Goal: Information Seeking & Learning: Learn about a topic

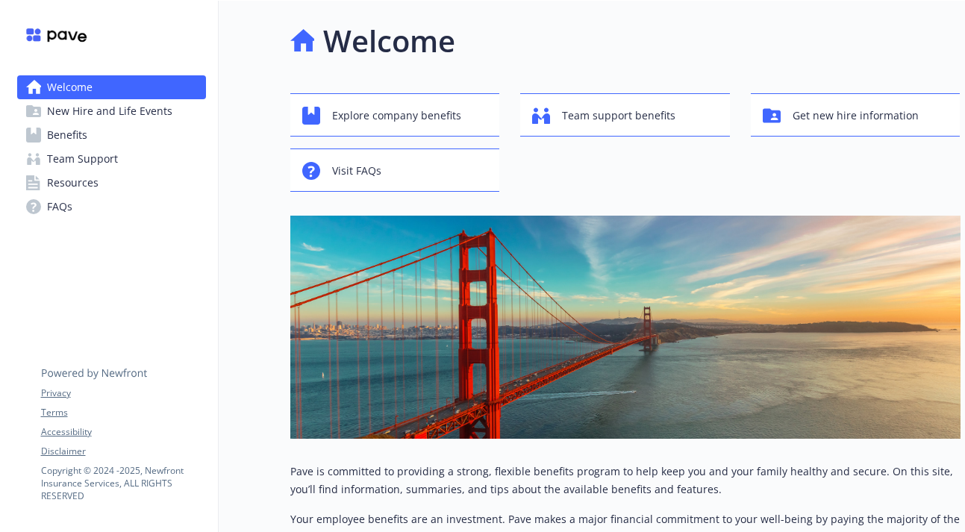
click at [51, 131] on span "Benefits" at bounding box center [67, 135] width 40 height 24
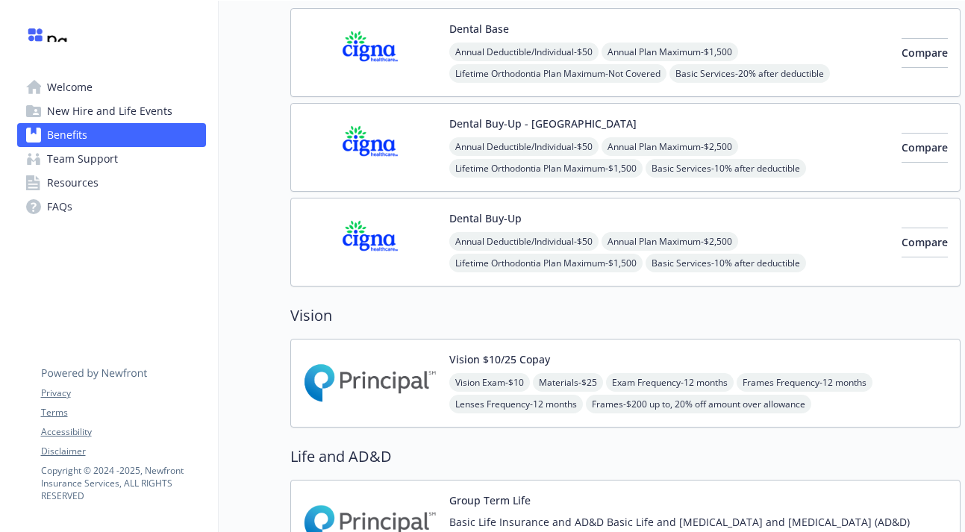
scroll to position [404, 0]
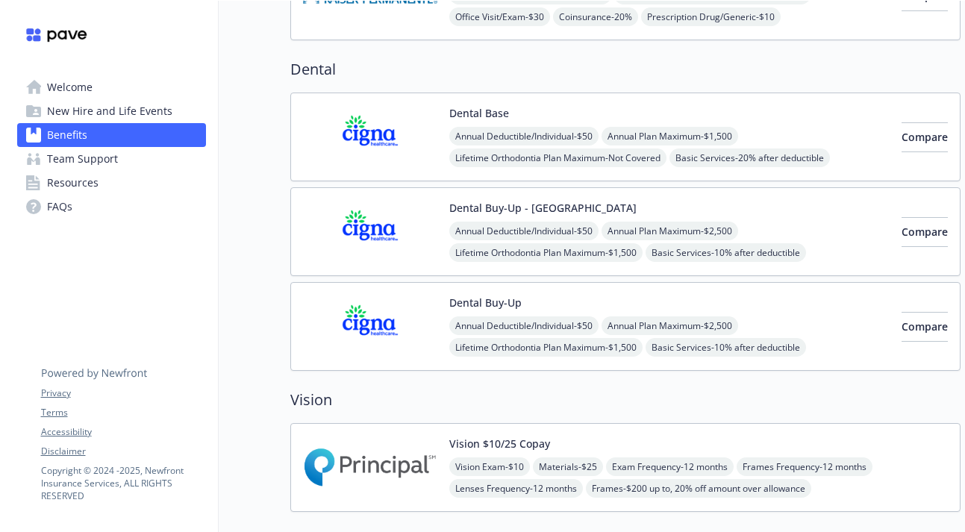
click at [389, 151] on img at bounding box center [370, 136] width 134 height 63
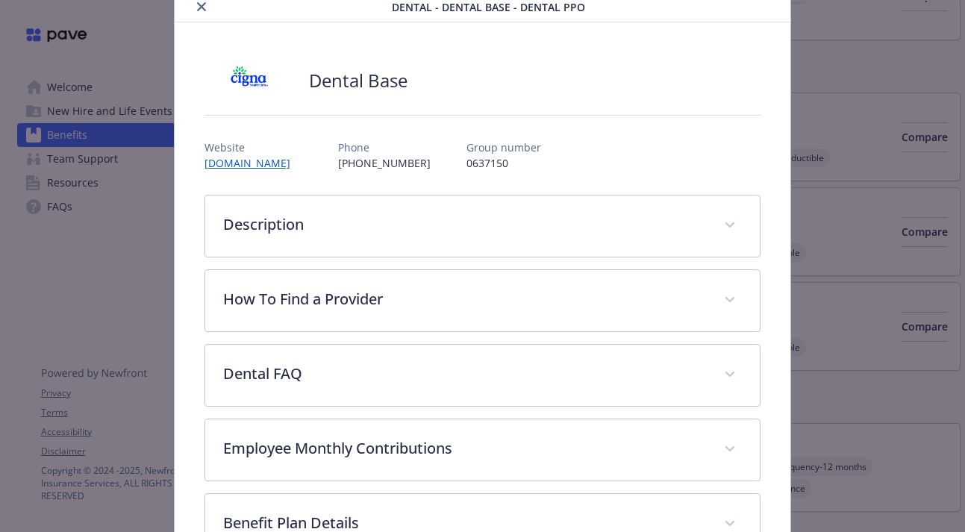
scroll to position [63, 0]
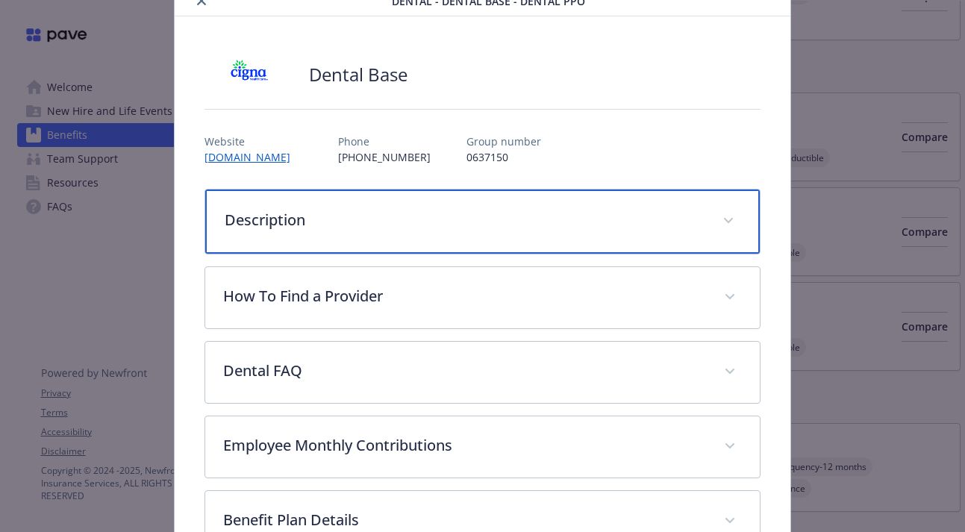
click at [400, 216] on p "Description" at bounding box center [465, 220] width 480 height 22
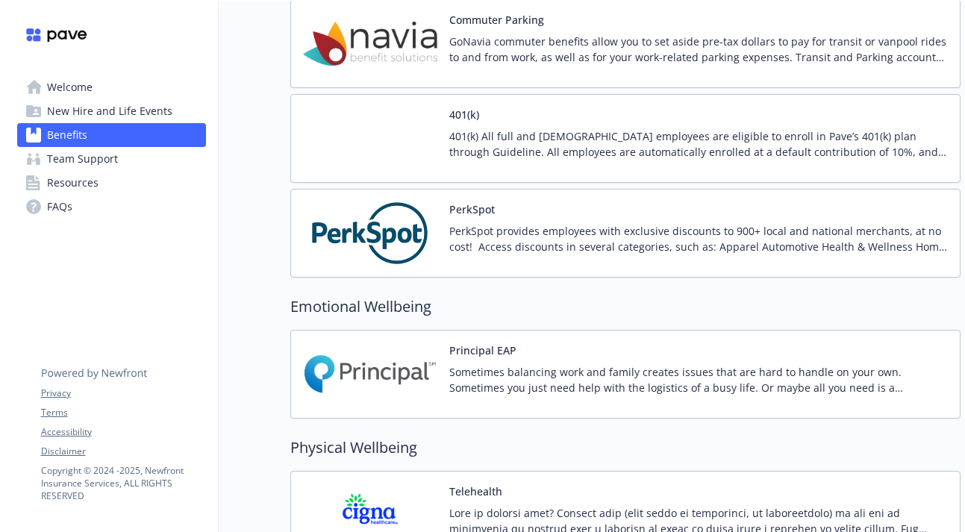
scroll to position [2311, 0]
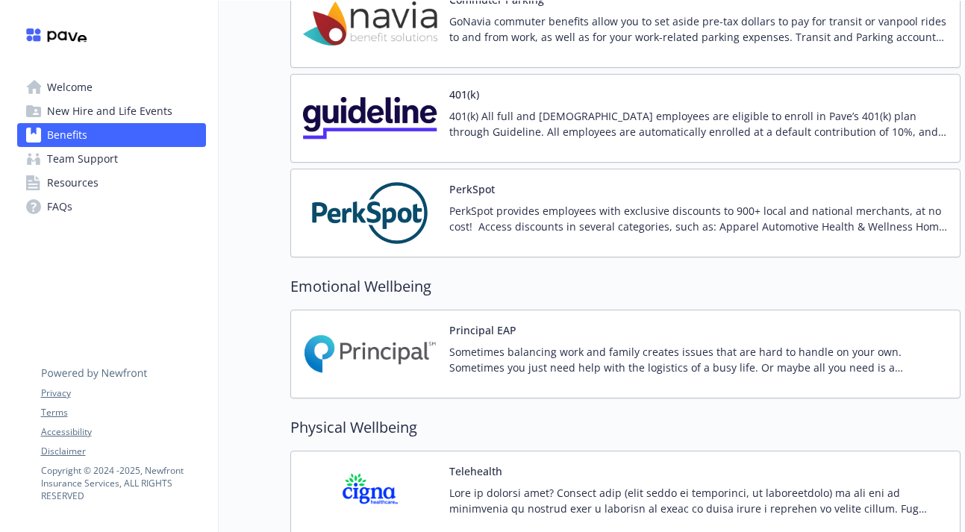
click at [554, 116] on p "401(k) All full and [DEMOGRAPHIC_DATA] employees are eligible to enroll in Pave…" at bounding box center [698, 123] width 498 height 31
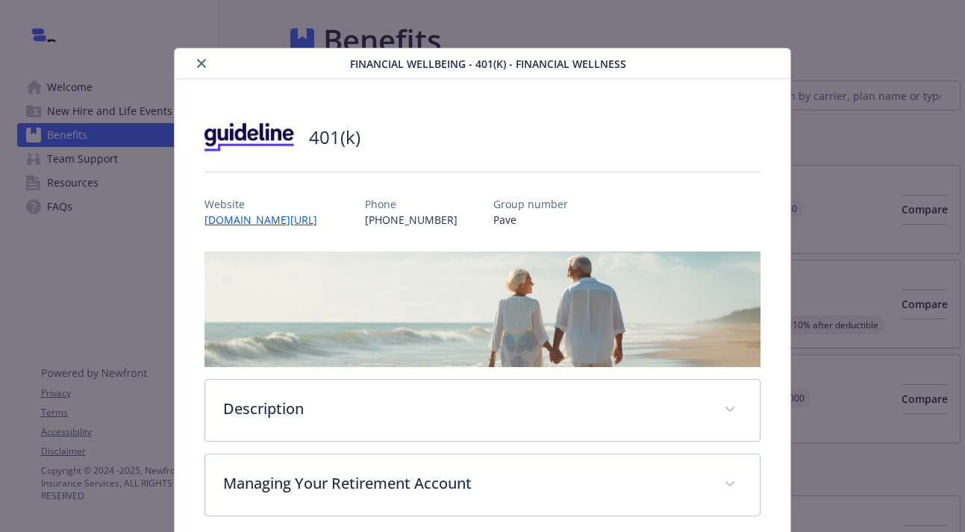
scroll to position [2311, 0]
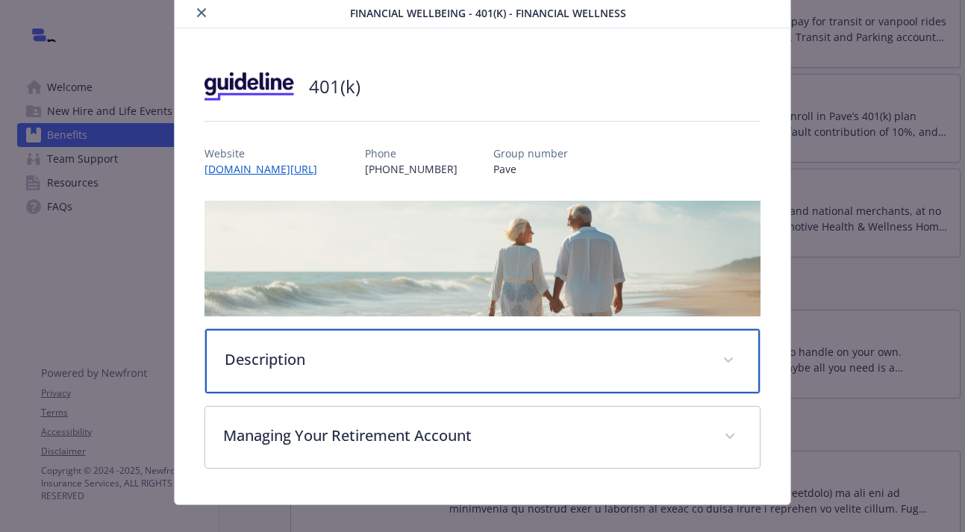
click at [455, 366] on p "Description" at bounding box center [465, 359] width 480 height 22
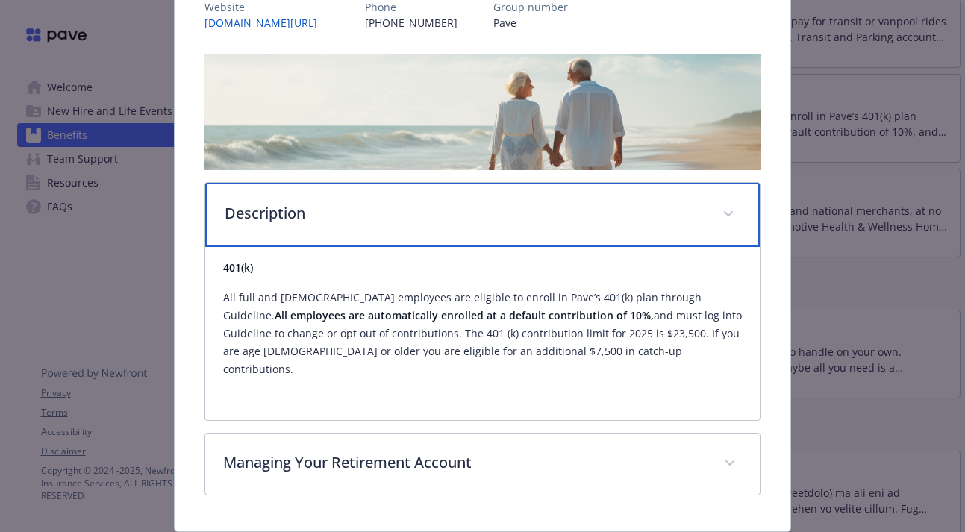
scroll to position [201, 0]
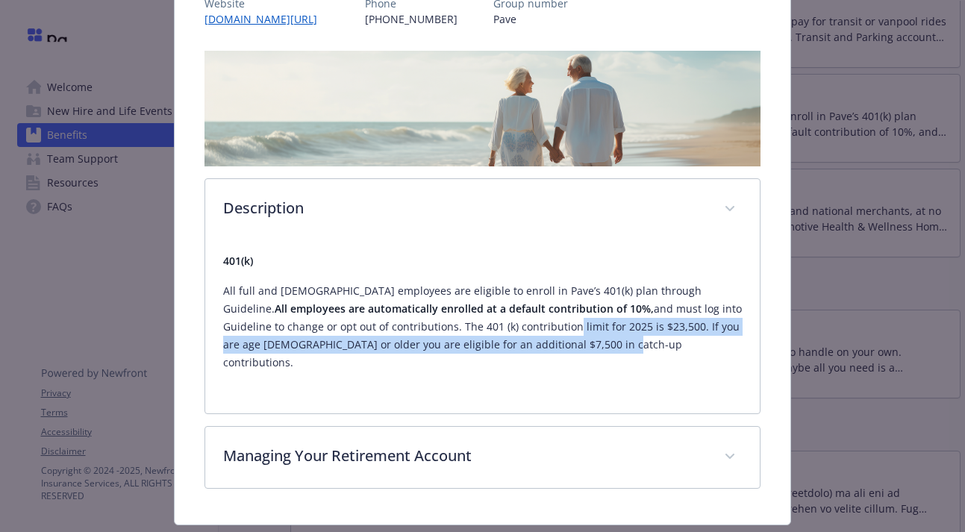
drag, startPoint x: 507, startPoint y: 322, endPoint x: 539, endPoint y: 351, distance: 43.3
click at [539, 351] on p "All full and [DEMOGRAPHIC_DATA] employees are eligible to enroll in Pave’s 401(…" at bounding box center [482, 327] width 519 height 90
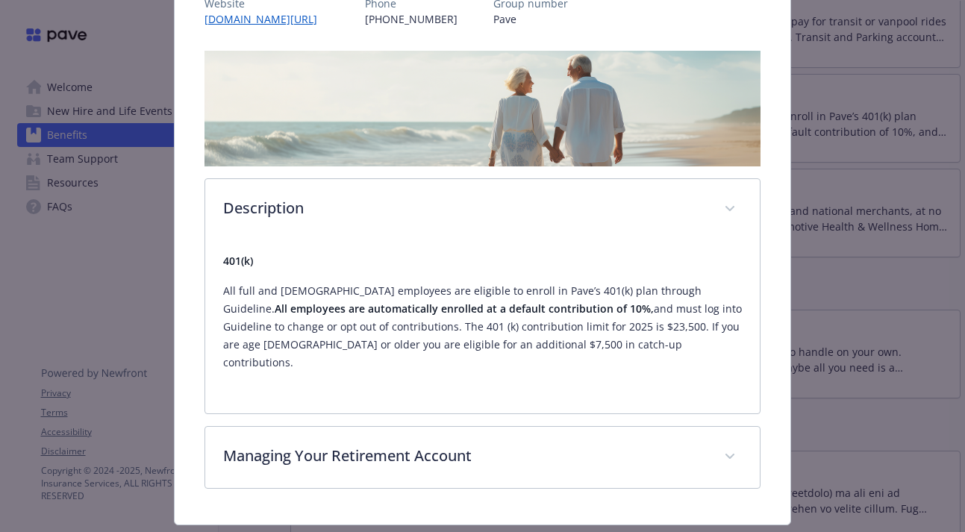
click at [571, 348] on p "All full and [DEMOGRAPHIC_DATA] employees are eligible to enroll in Pave’s 401(…" at bounding box center [482, 327] width 519 height 90
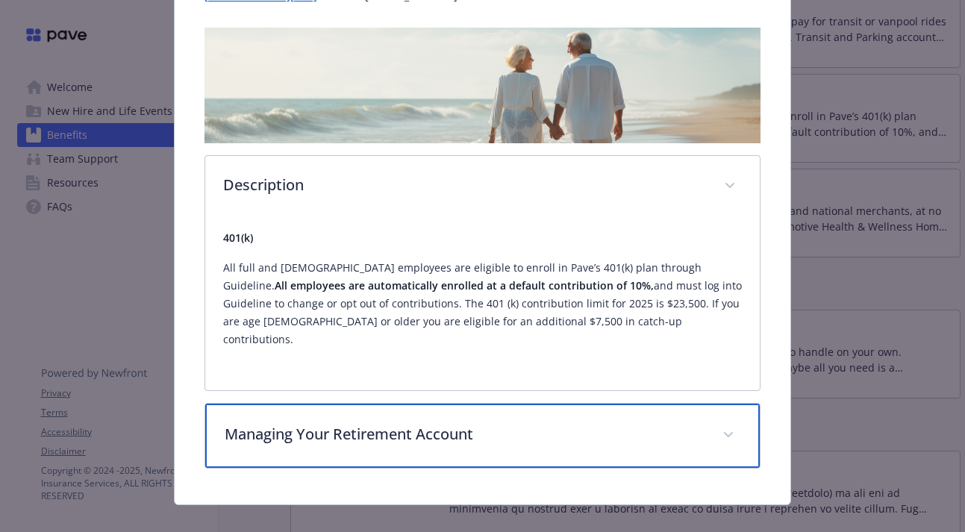
click at [566, 423] on p "Managing Your Retirement Account" at bounding box center [465, 434] width 480 height 22
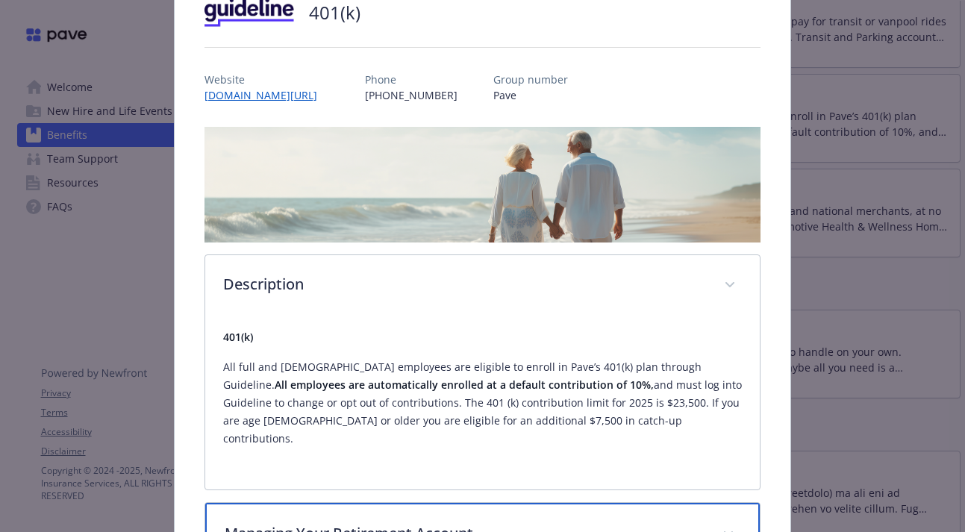
scroll to position [60, 0]
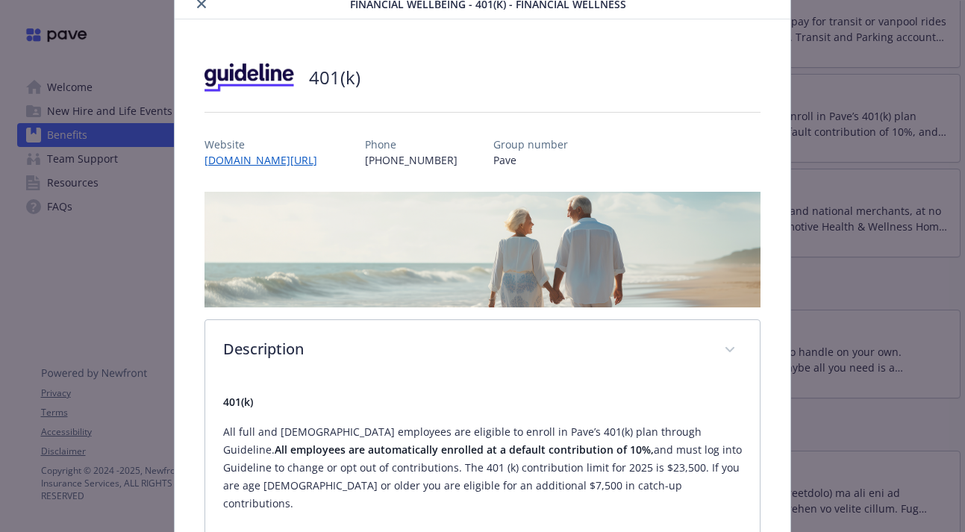
click at [566, 416] on div "401(k) All full and [DEMOGRAPHIC_DATA] employees are eligible to enroll in Pave…" at bounding box center [482, 452] width 519 height 119
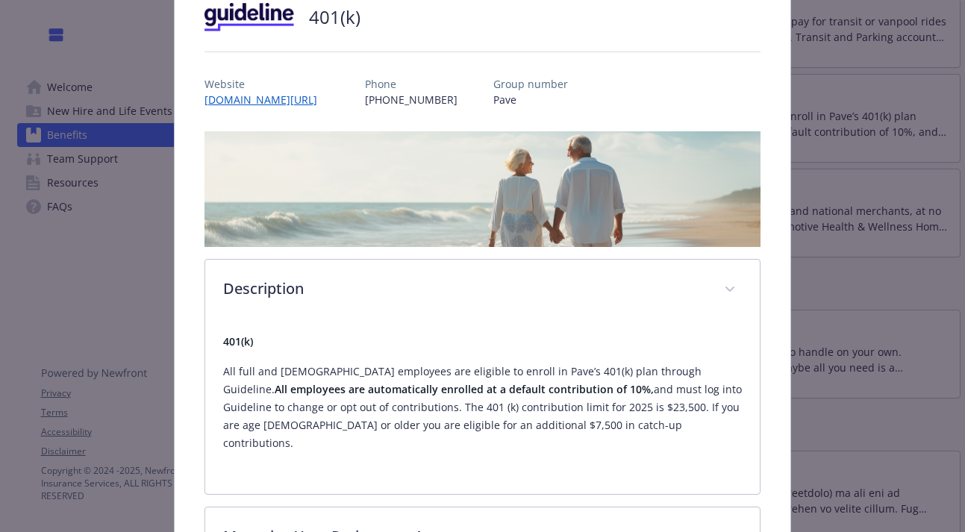
scroll to position [125, 0]
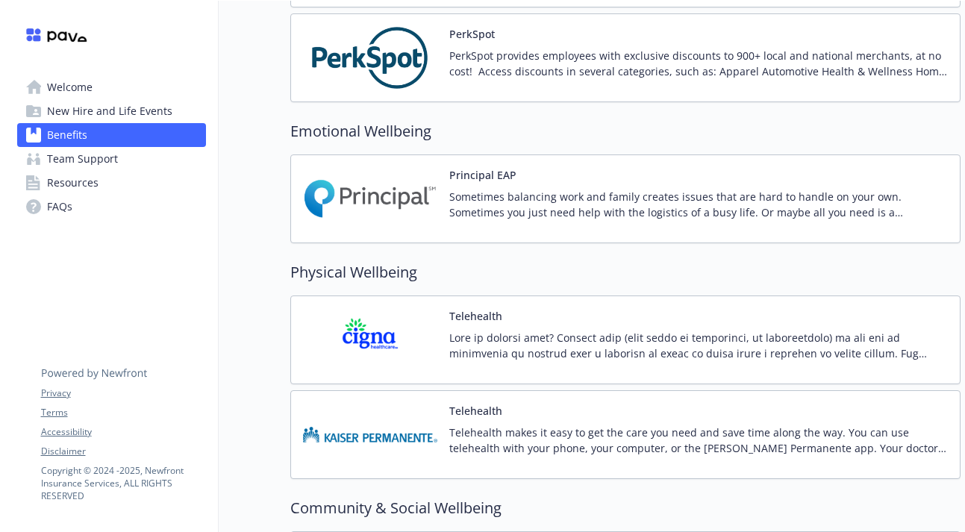
scroll to position [2523, 0]
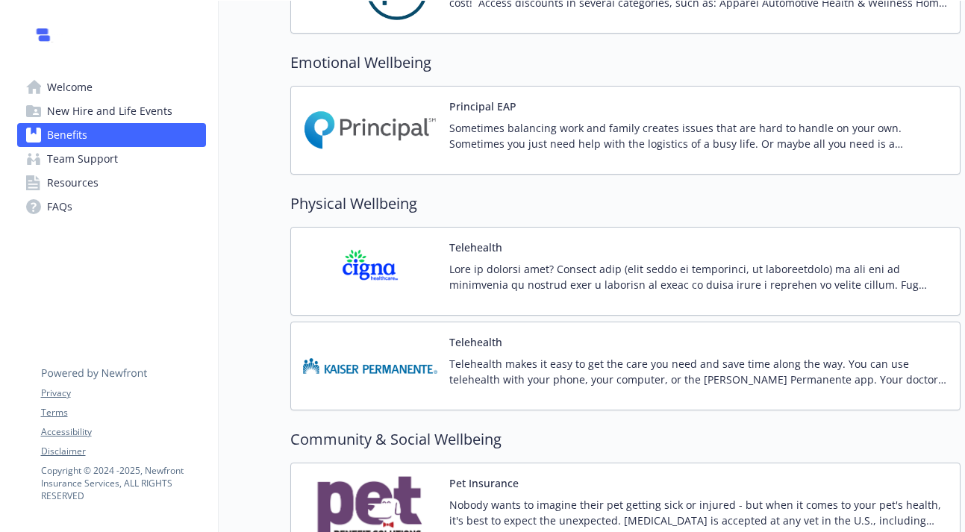
click at [659, 271] on p at bounding box center [698, 276] width 498 height 31
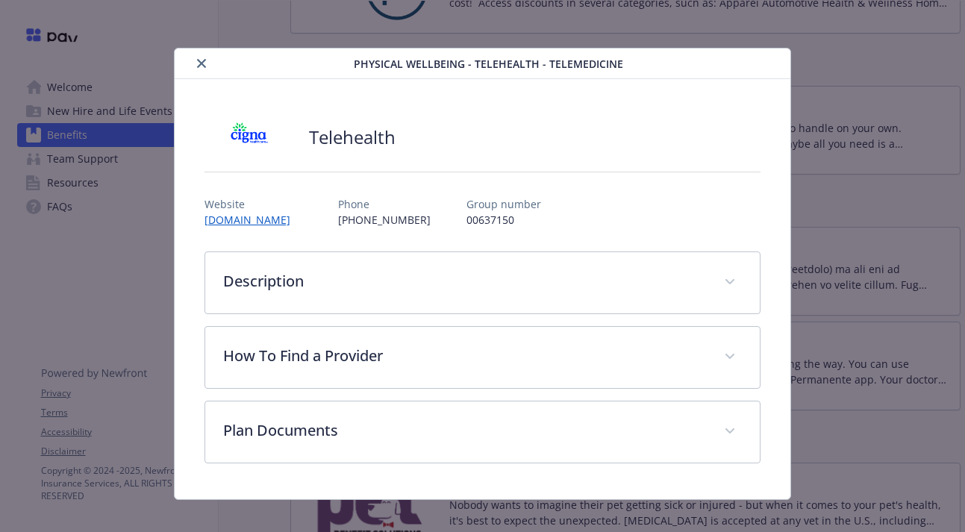
scroll to position [7, 0]
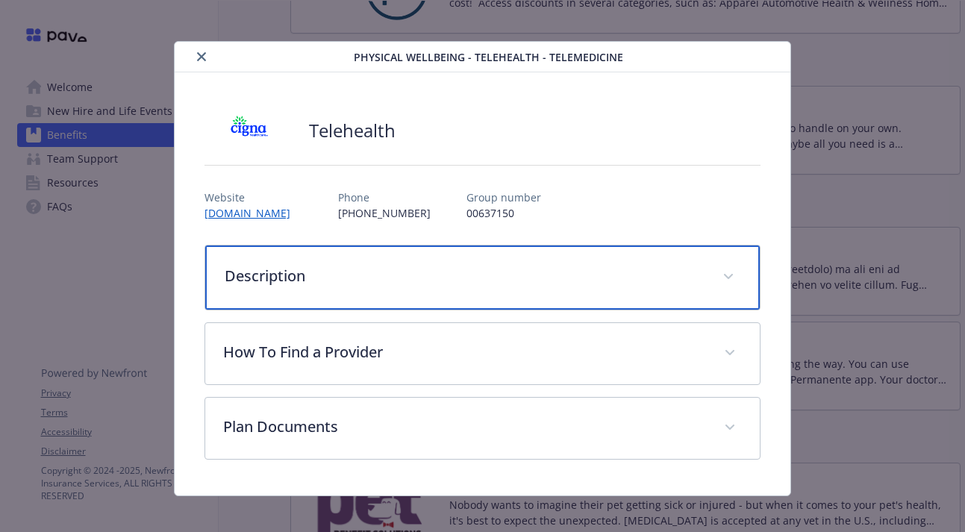
click at [583, 301] on div "Description" at bounding box center [482, 277] width 555 height 64
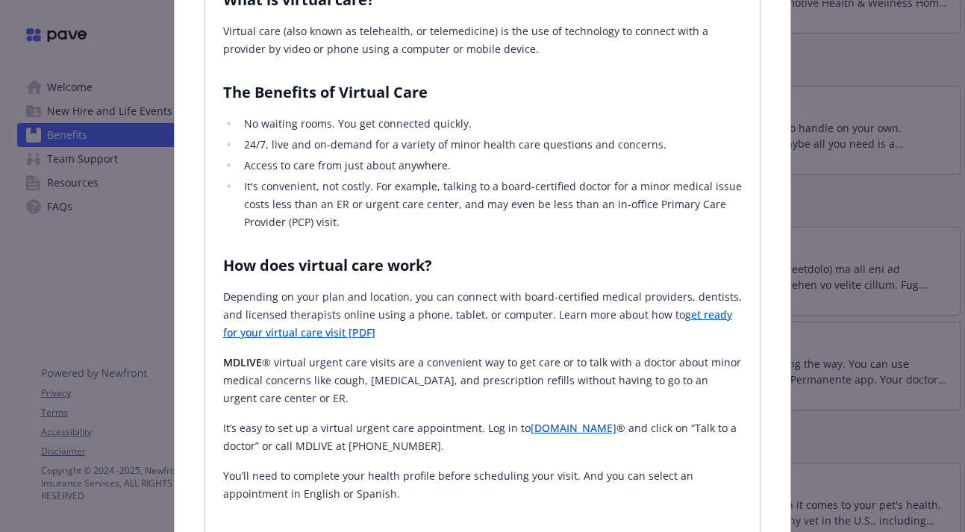
scroll to position [368, 0]
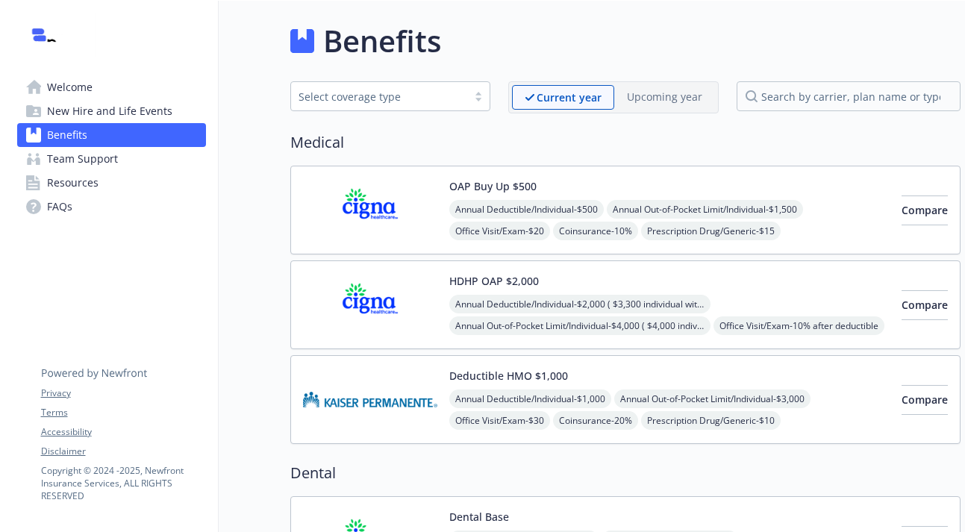
click at [363, 401] on img at bounding box center [370, 399] width 134 height 63
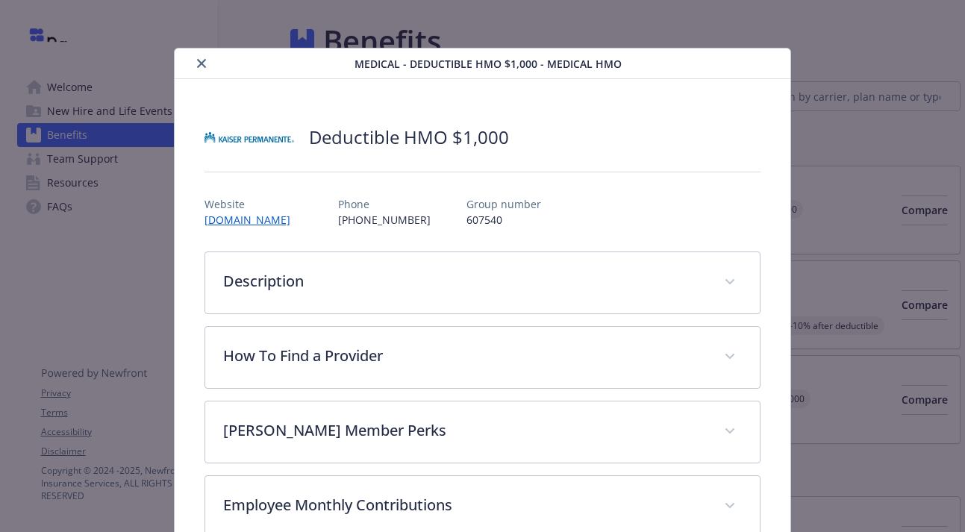
scroll to position [45, 0]
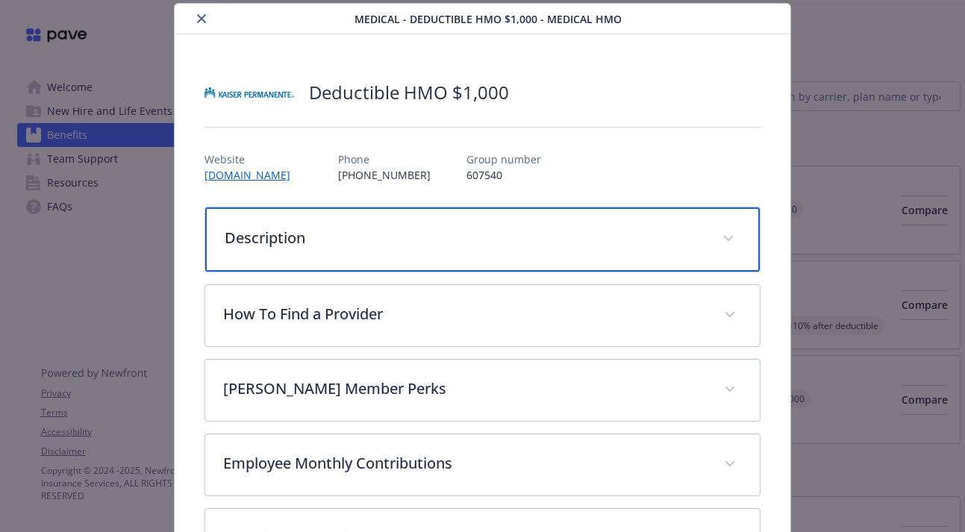
click at [394, 230] on p "Description" at bounding box center [465, 238] width 480 height 22
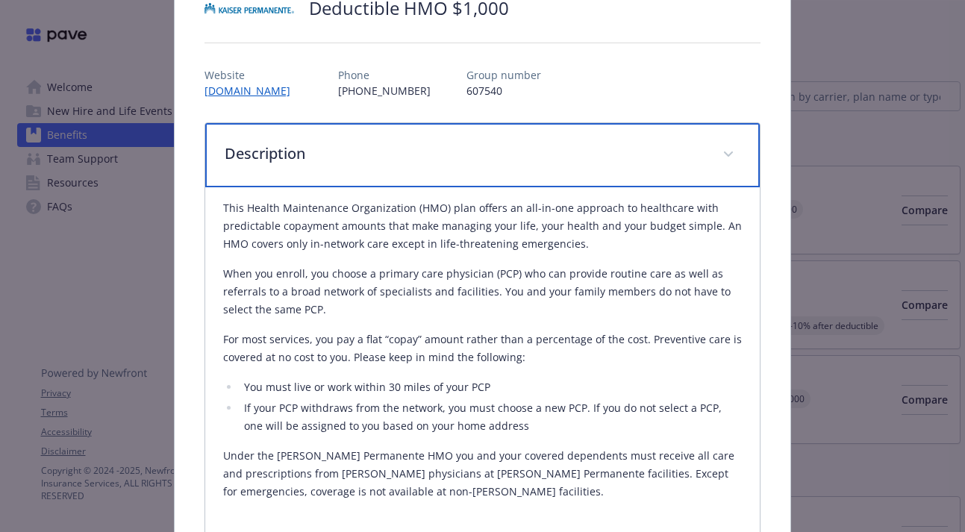
scroll to position [209, 0]
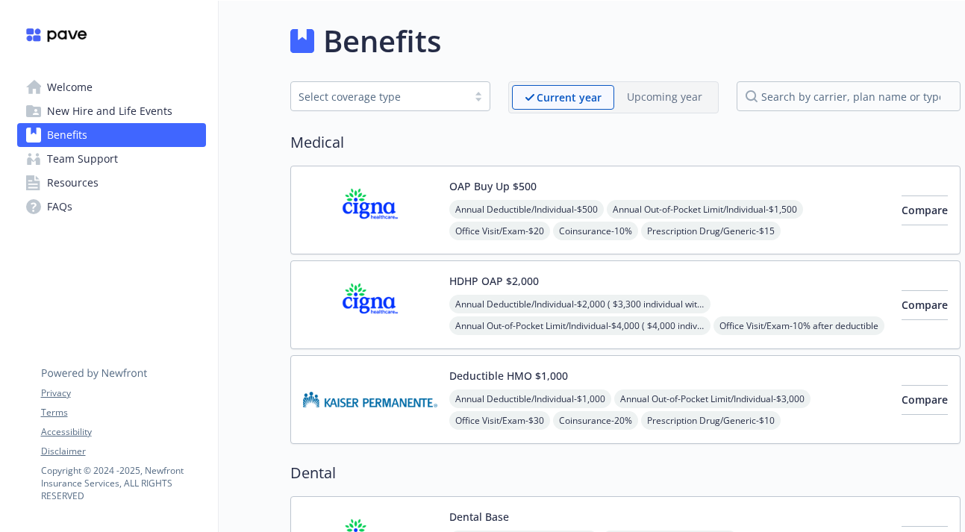
click at [110, 164] on span "Team Support" at bounding box center [82, 159] width 71 height 24
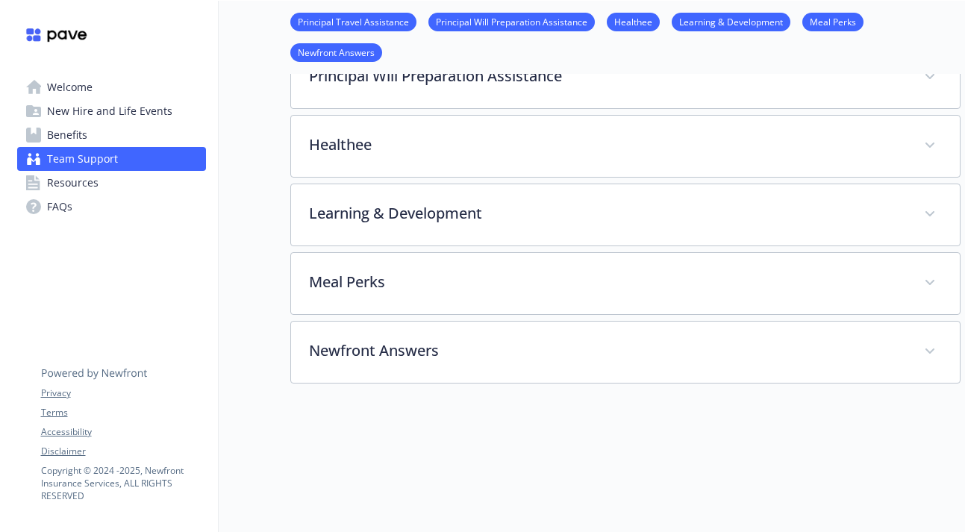
scroll to position [384, 0]
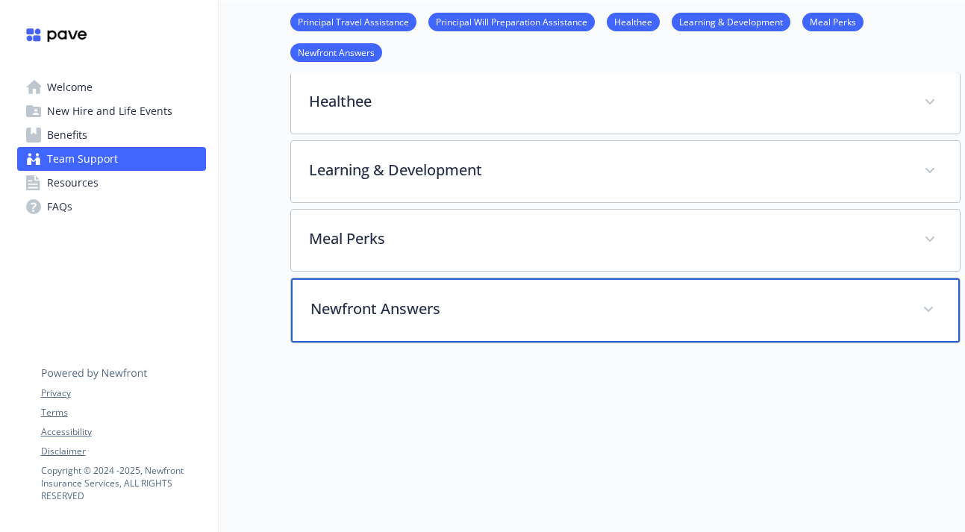
click at [397, 318] on p "Newfront Answers" at bounding box center [607, 309] width 594 height 22
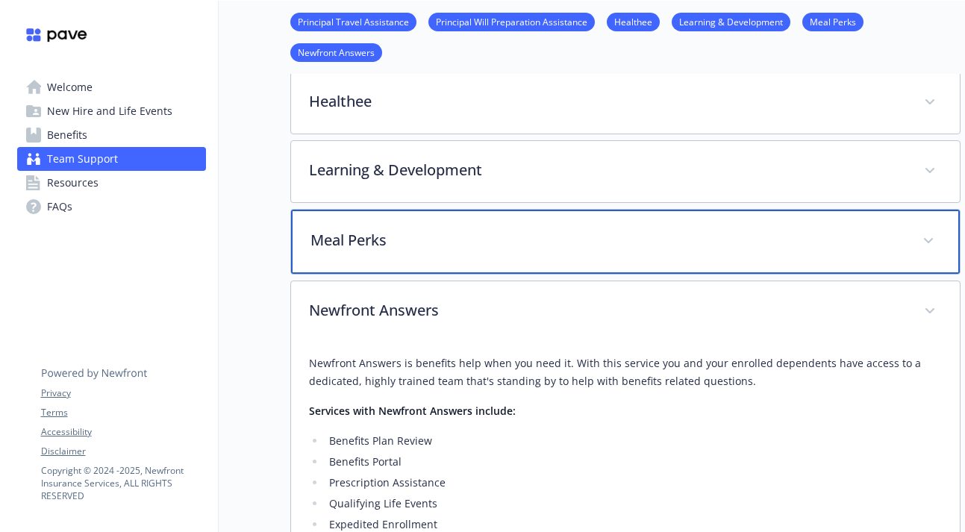
click at [396, 231] on p "Meal Perks" at bounding box center [607, 240] width 594 height 22
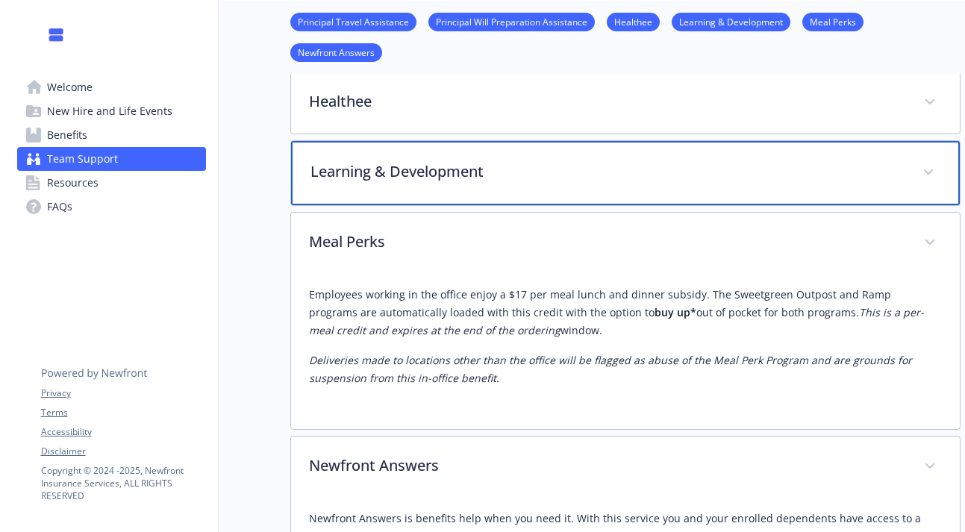
click at [480, 164] on p "Learning & Development" at bounding box center [607, 171] width 594 height 22
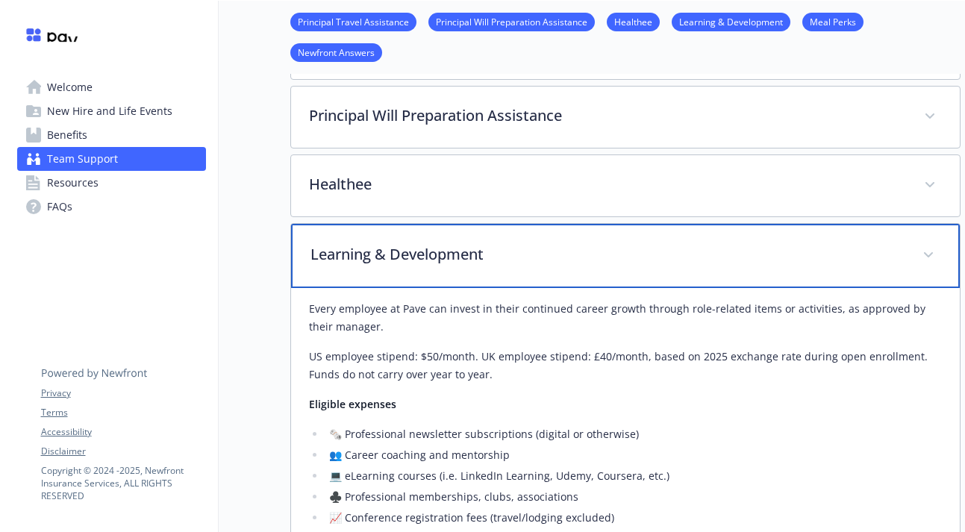
scroll to position [298, 0]
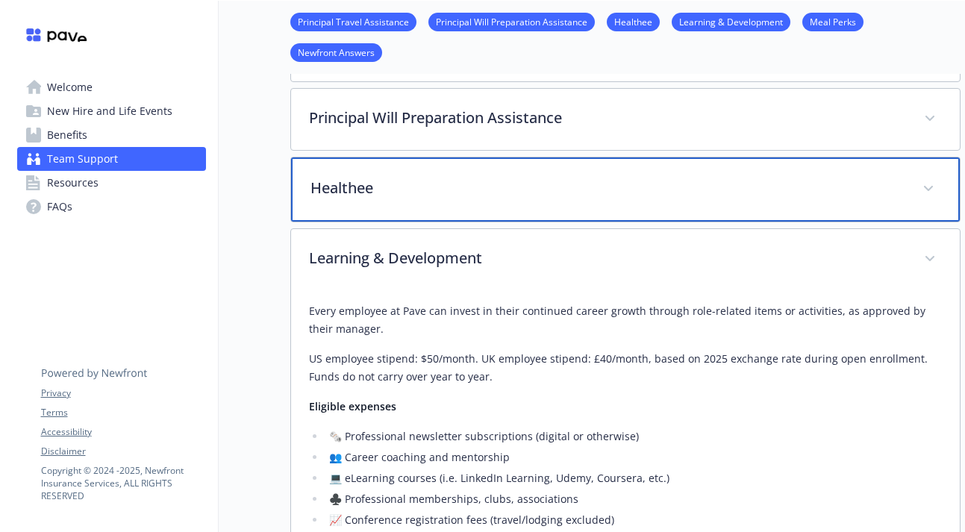
click at [478, 161] on div "Healthee" at bounding box center [625, 189] width 669 height 64
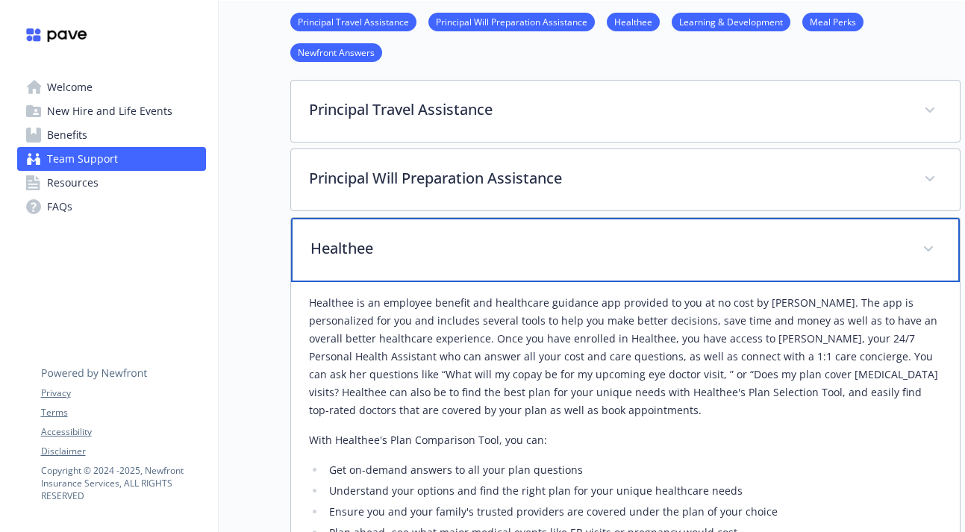
scroll to position [201, 0]
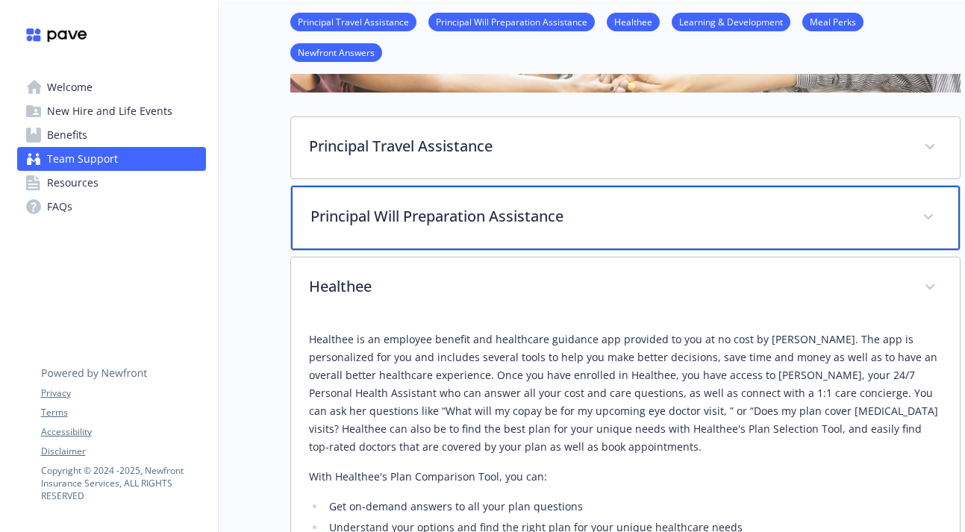
click at [472, 235] on div "Principal Will Preparation Assistance" at bounding box center [625, 218] width 669 height 64
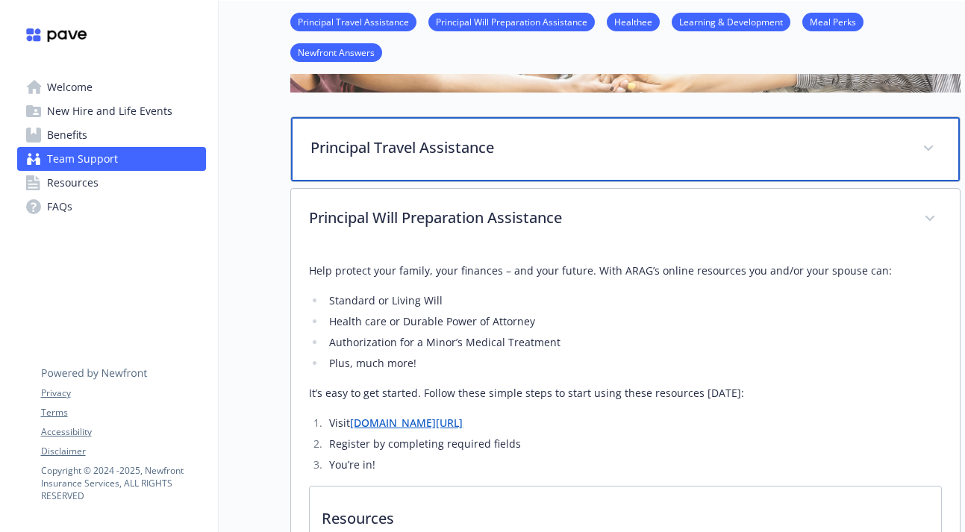
click at [489, 154] on p "Principal Travel Assistance" at bounding box center [607, 148] width 594 height 22
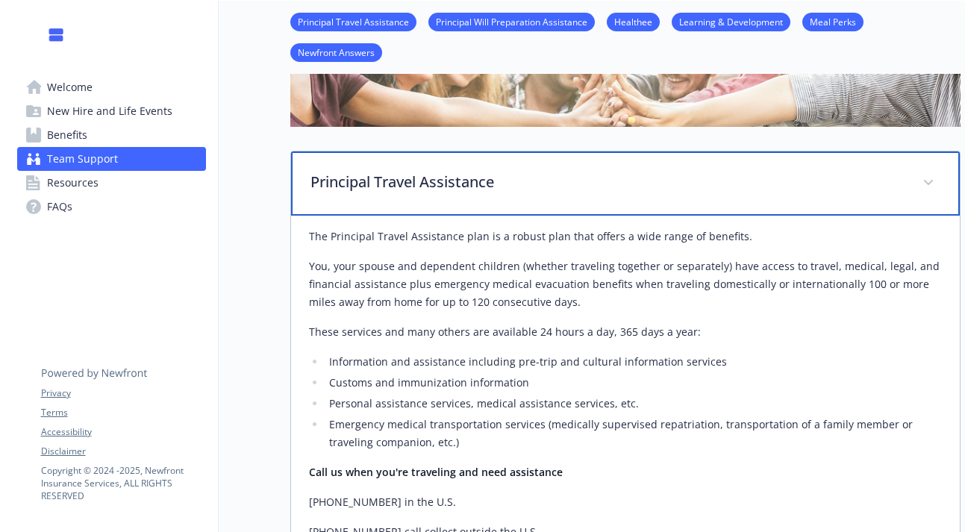
scroll to position [0, 0]
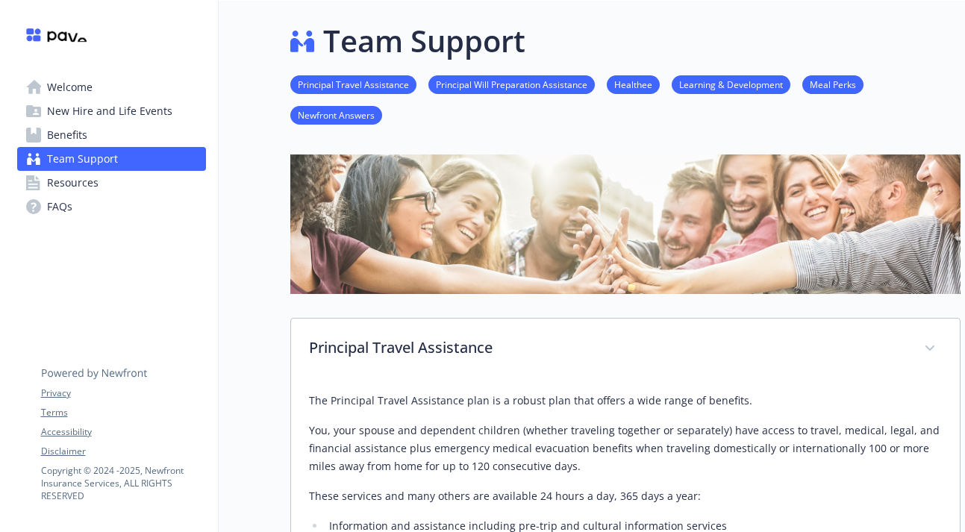
click at [51, 183] on span "Resources" at bounding box center [72, 183] width 51 height 24
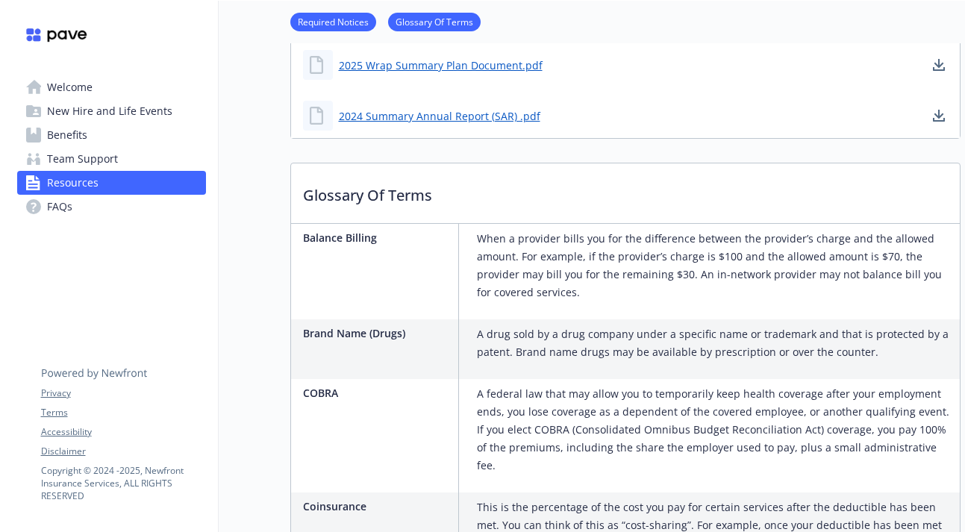
scroll to position [1085, 0]
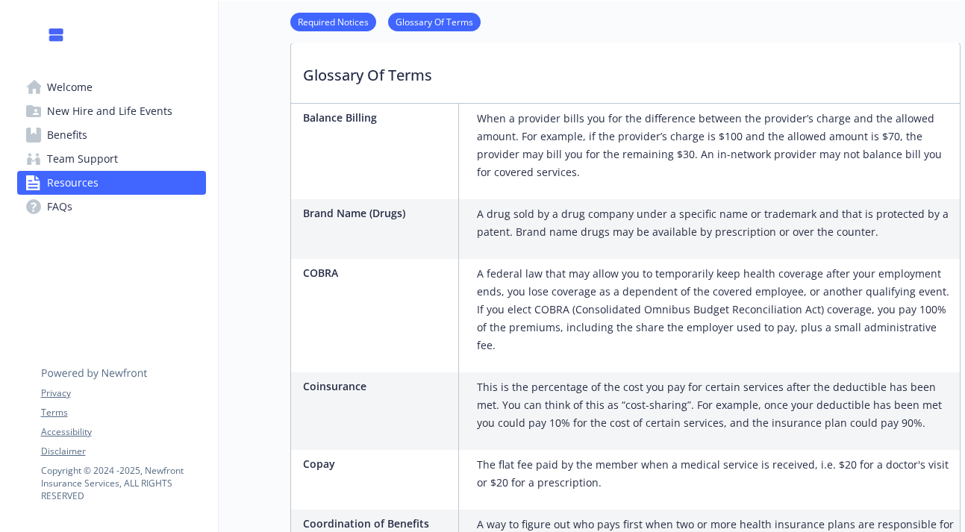
click at [100, 131] on link "Benefits" at bounding box center [111, 135] width 189 height 24
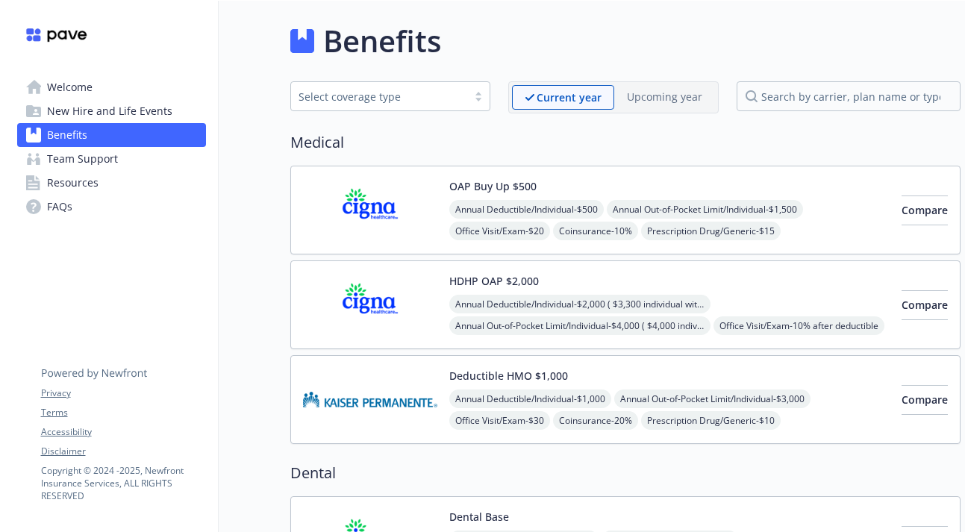
click at [469, 189] on button "OAP Buy Up $500" at bounding box center [492, 186] width 87 height 16
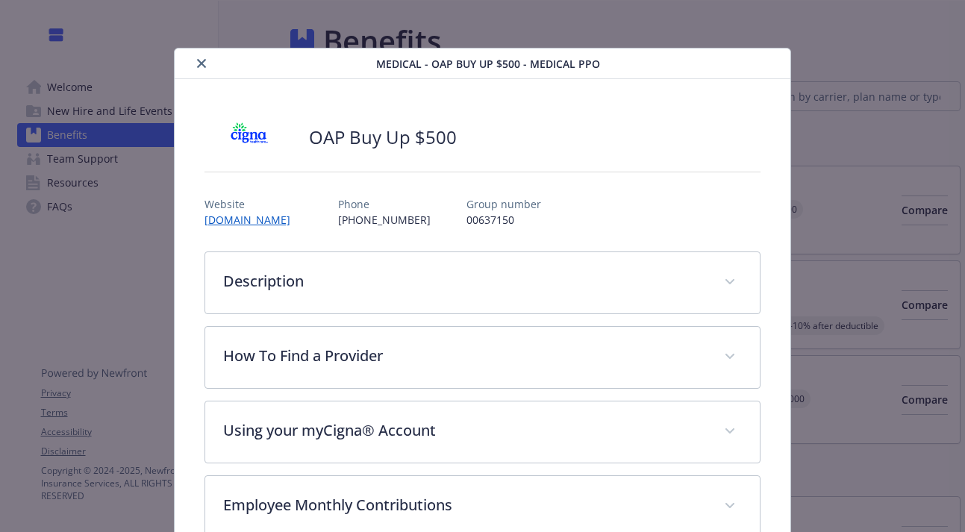
scroll to position [45, 0]
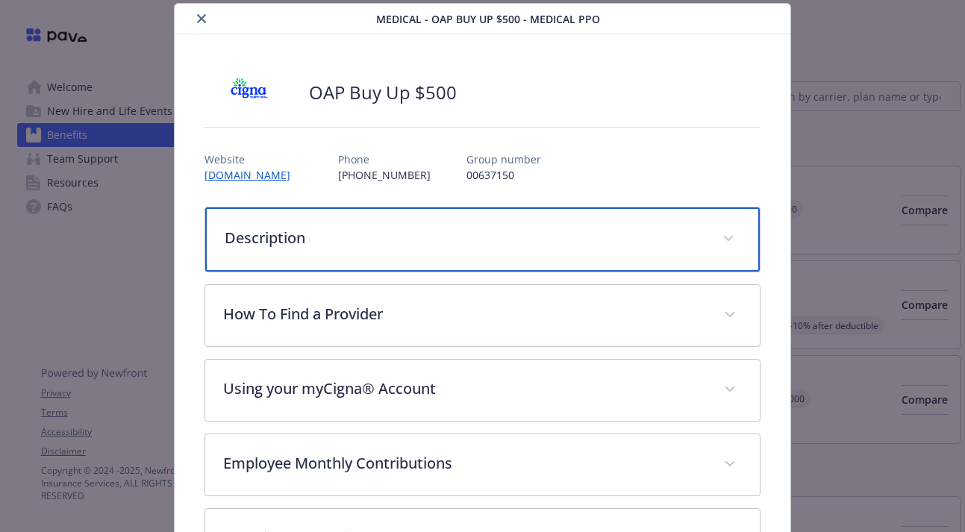
click at [431, 232] on p "Description" at bounding box center [465, 238] width 480 height 22
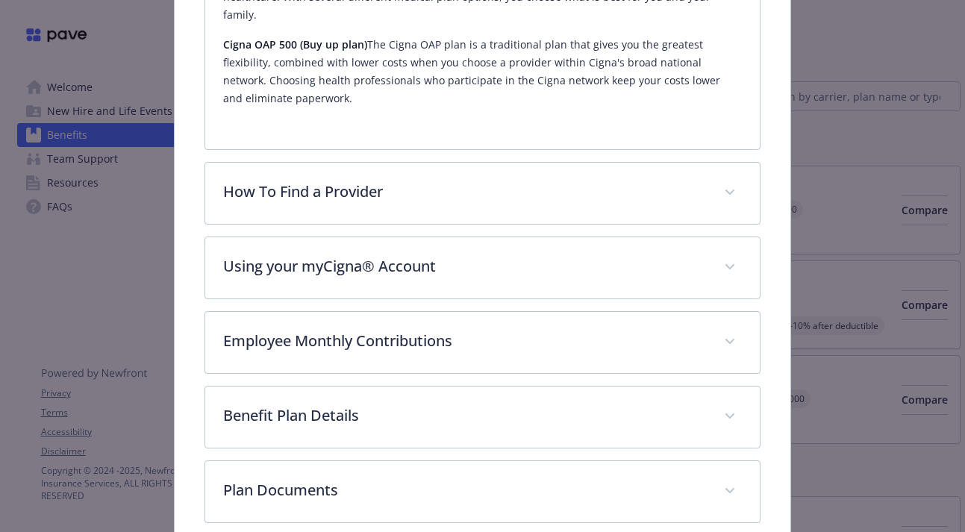
scroll to position [472, 0]
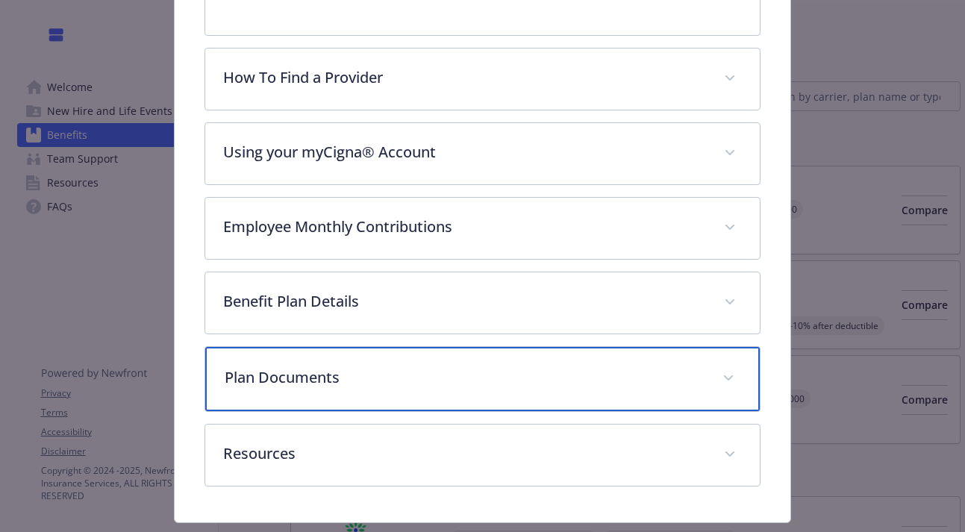
click at [407, 366] on p "Plan Documents" at bounding box center [465, 377] width 480 height 22
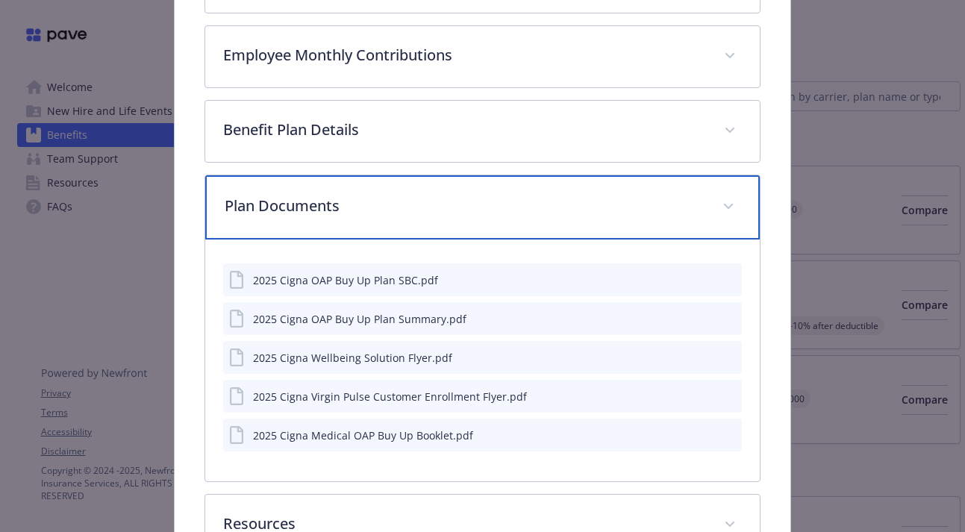
scroll to position [650, 0]
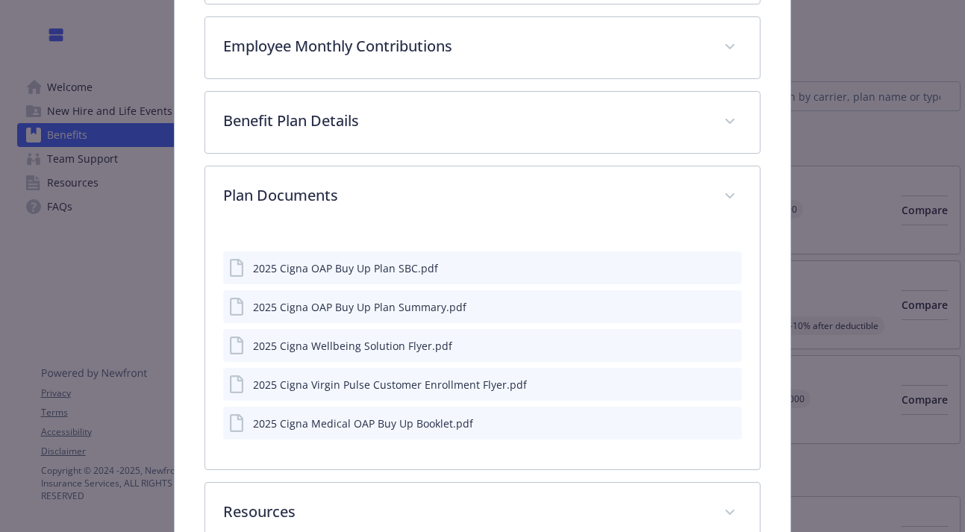
click at [389, 260] on div "2025 Cigna OAP Buy Up Plan SBC.pdf" at bounding box center [345, 268] width 185 height 16
click at [706, 261] on icon "download file" at bounding box center [703, 265] width 10 height 9
click at [733, 262] on icon "preview file" at bounding box center [727, 267] width 13 height 10
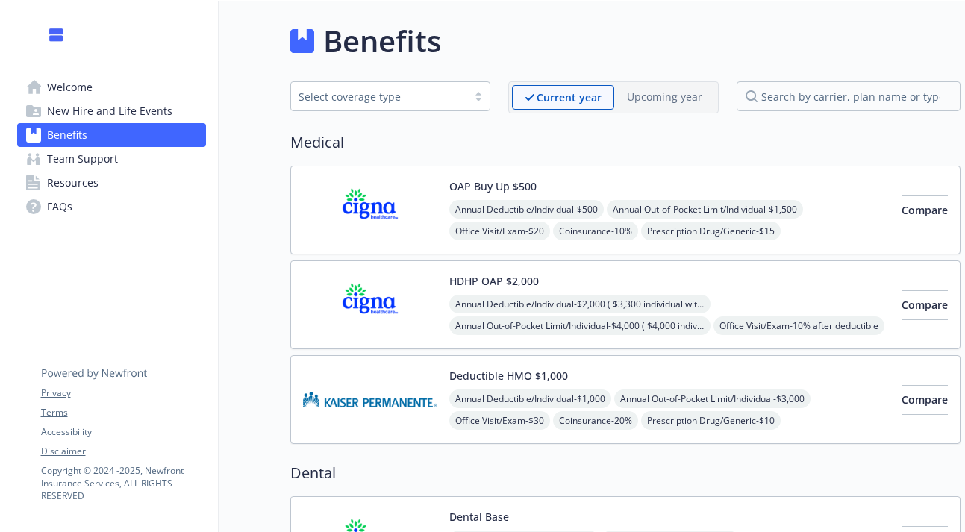
click at [633, 280] on div "HDHP OAP $2,000 Annual Deductible/Individual - $2,000 ( $3,300 individual withi…" at bounding box center [669, 304] width 440 height 63
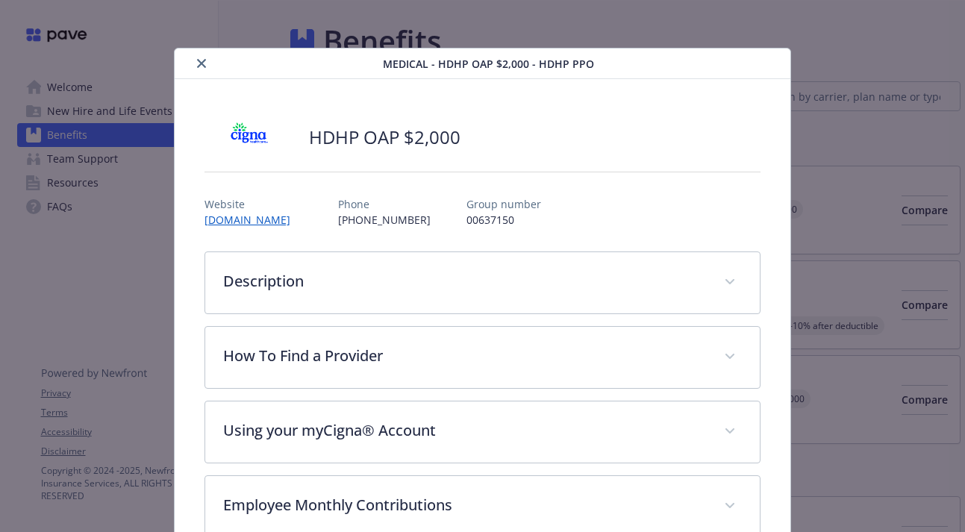
scroll to position [45, 0]
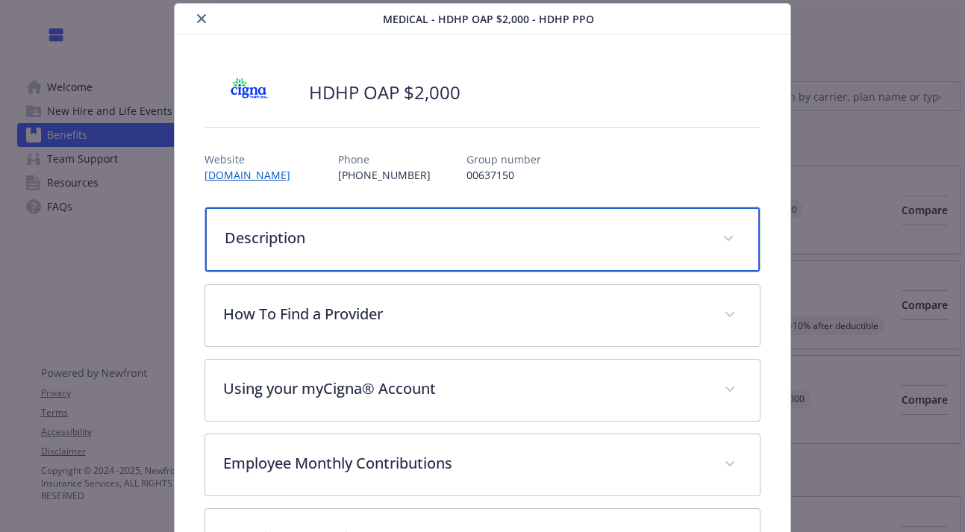
click at [381, 254] on div "Description" at bounding box center [482, 239] width 555 height 64
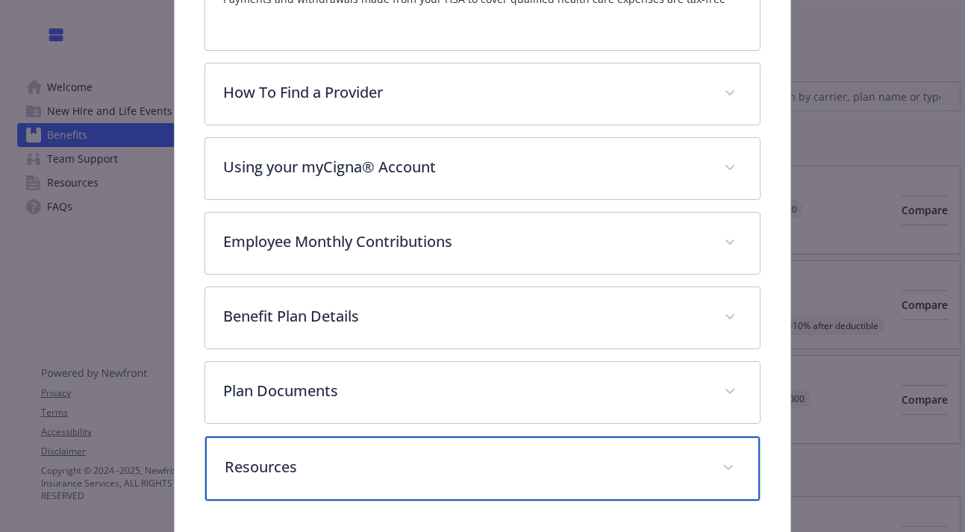
click at [336, 456] on p "Resources" at bounding box center [465, 467] width 480 height 22
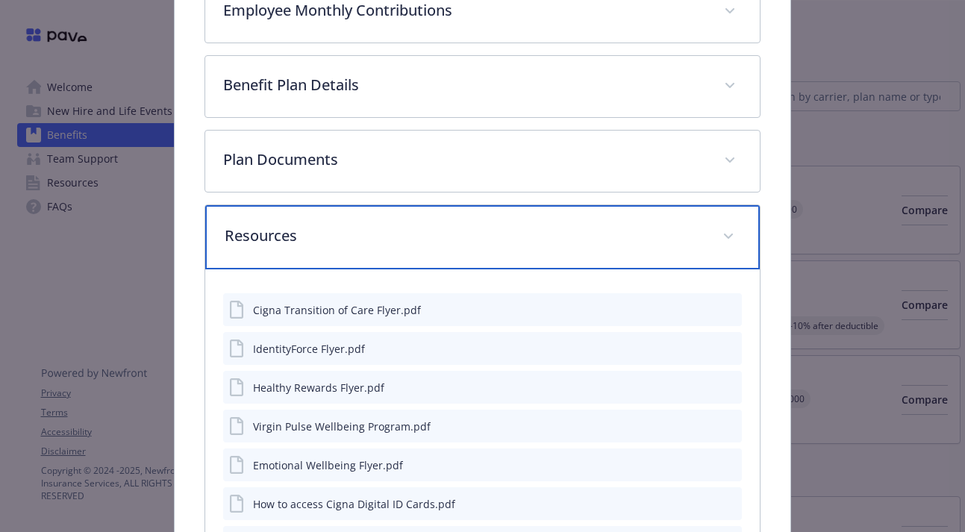
scroll to position [851, 0]
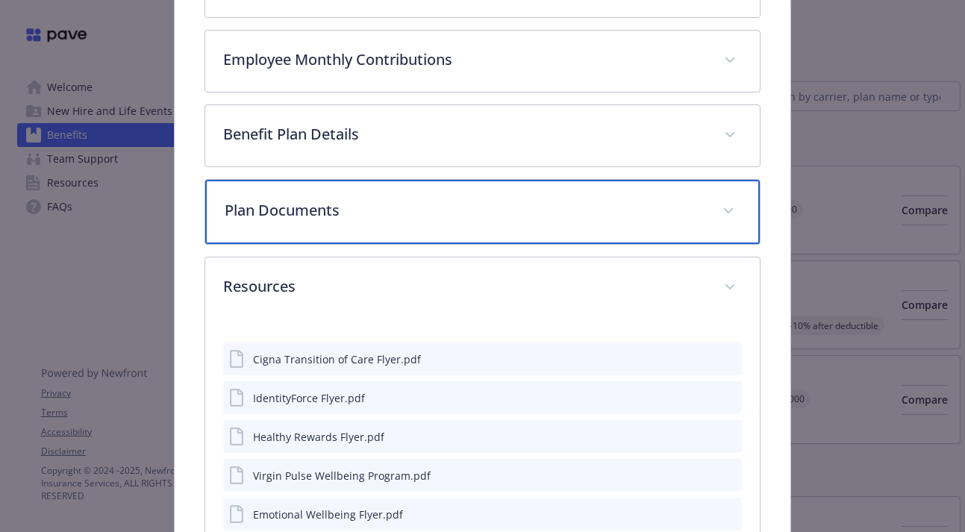
click at [378, 199] on p "Plan Documents" at bounding box center [465, 210] width 480 height 22
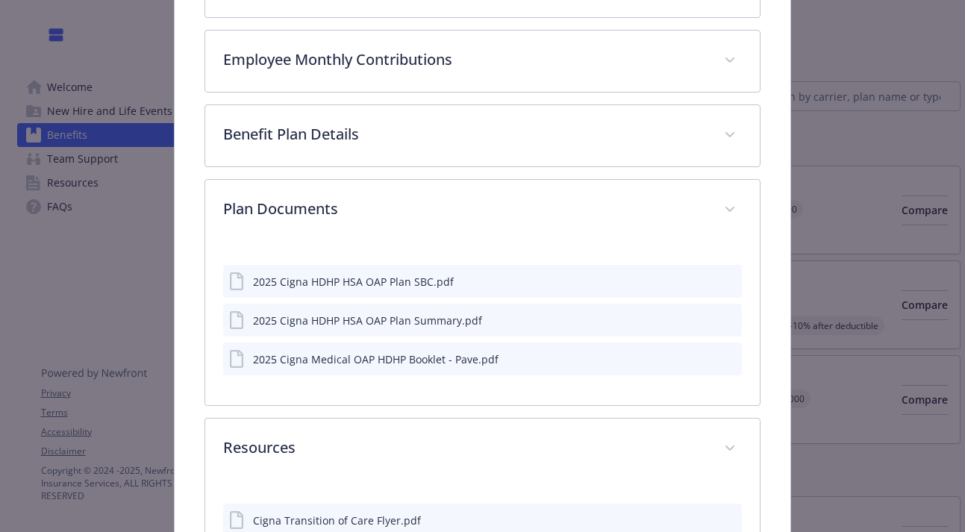
click at [726, 275] on icon "preview file" at bounding box center [727, 280] width 13 height 10
click at [726, 353] on icon "preview file" at bounding box center [727, 358] width 13 height 10
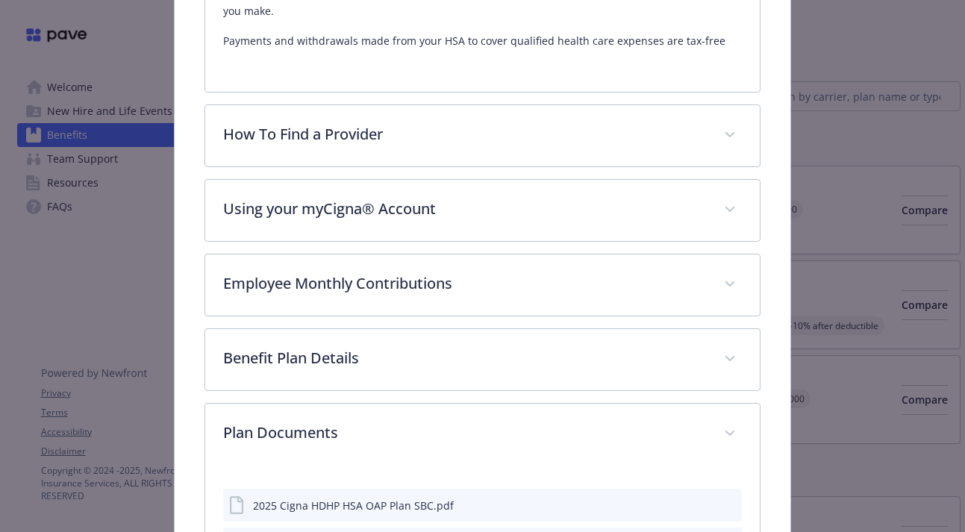
scroll to position [0, 0]
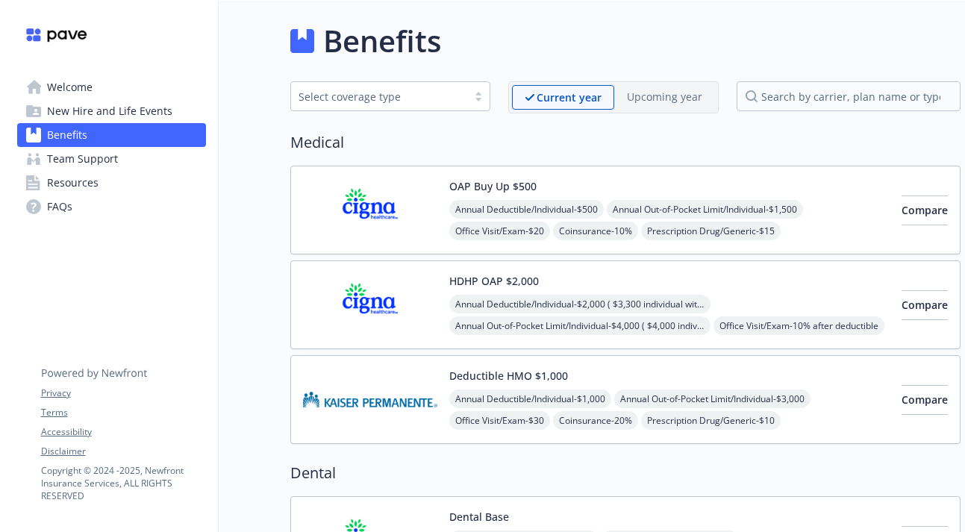
click at [113, 112] on span "New Hire and Life Events" at bounding box center [109, 111] width 125 height 24
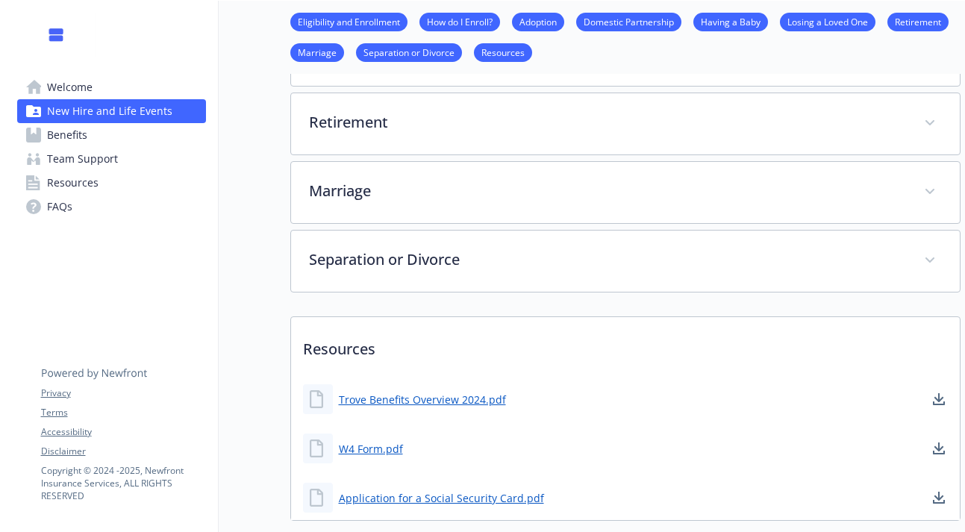
scroll to position [653, 0]
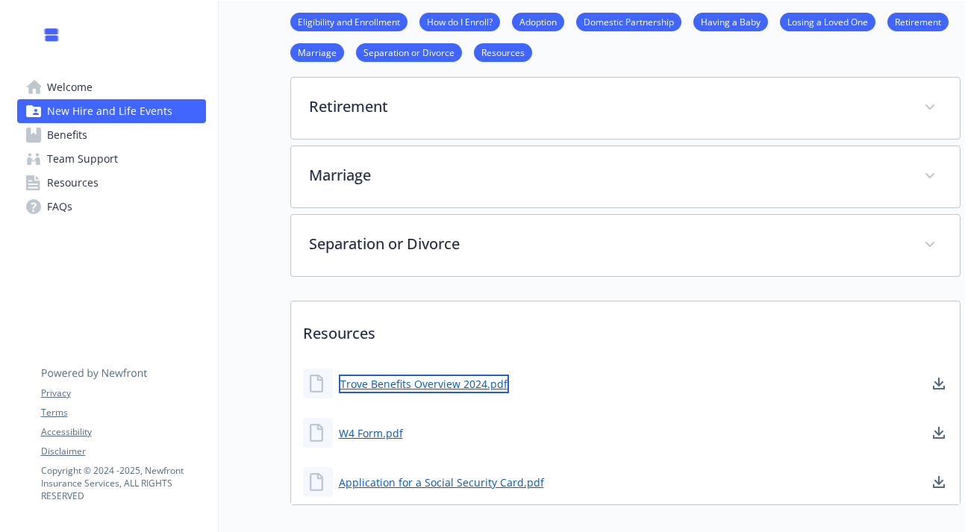
click at [461, 381] on link "Trove Benefits Overview 2024.pdf" at bounding box center [424, 384] width 170 height 19
